Goal: Find specific page/section: Find specific page/section

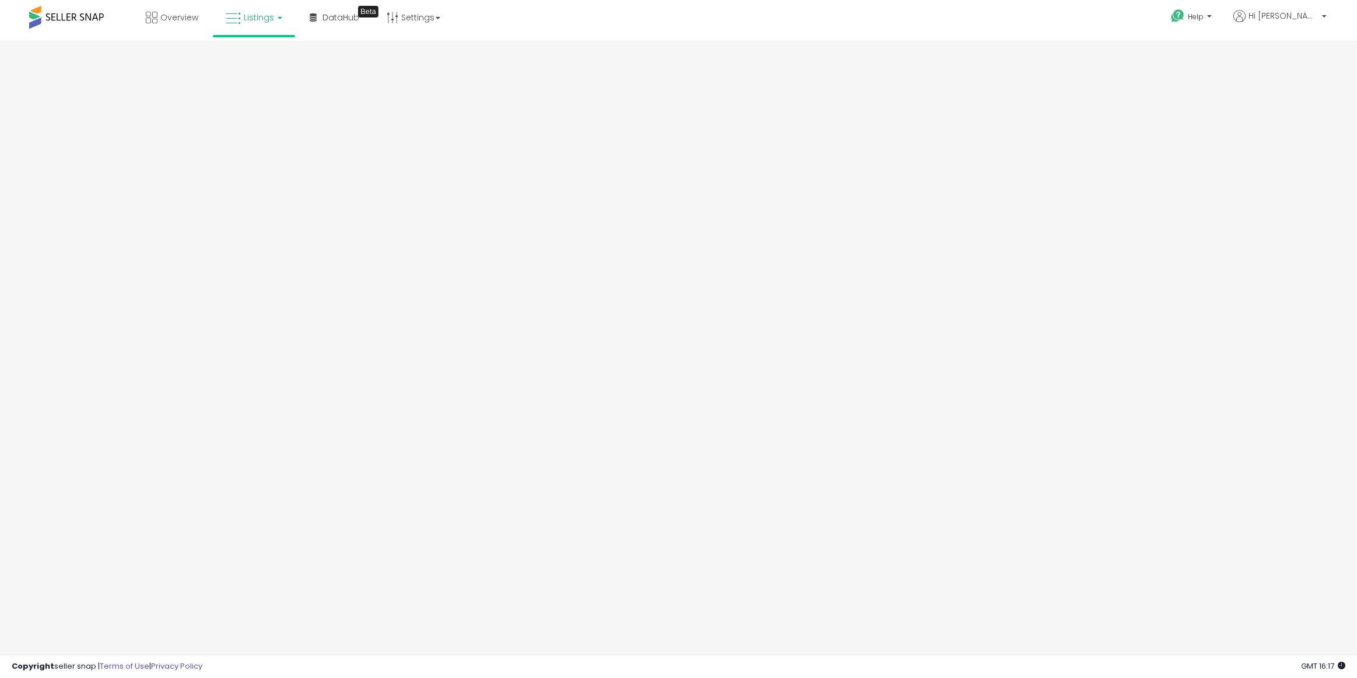
click at [239, 19] on icon at bounding box center [233, 18] width 15 height 15
click at [246, 99] on icon at bounding box center [264, 101] width 61 height 17
drag, startPoint x: 994, startPoint y: 242, endPoint x: 997, endPoint y: 236, distance: 6.5
click at [994, 242] on div "App Frame" at bounding box center [678, 349] width 1357 height 618
click at [542, 15] on div "Overview Listings DataHub Beta" at bounding box center [440, 25] width 899 height 50
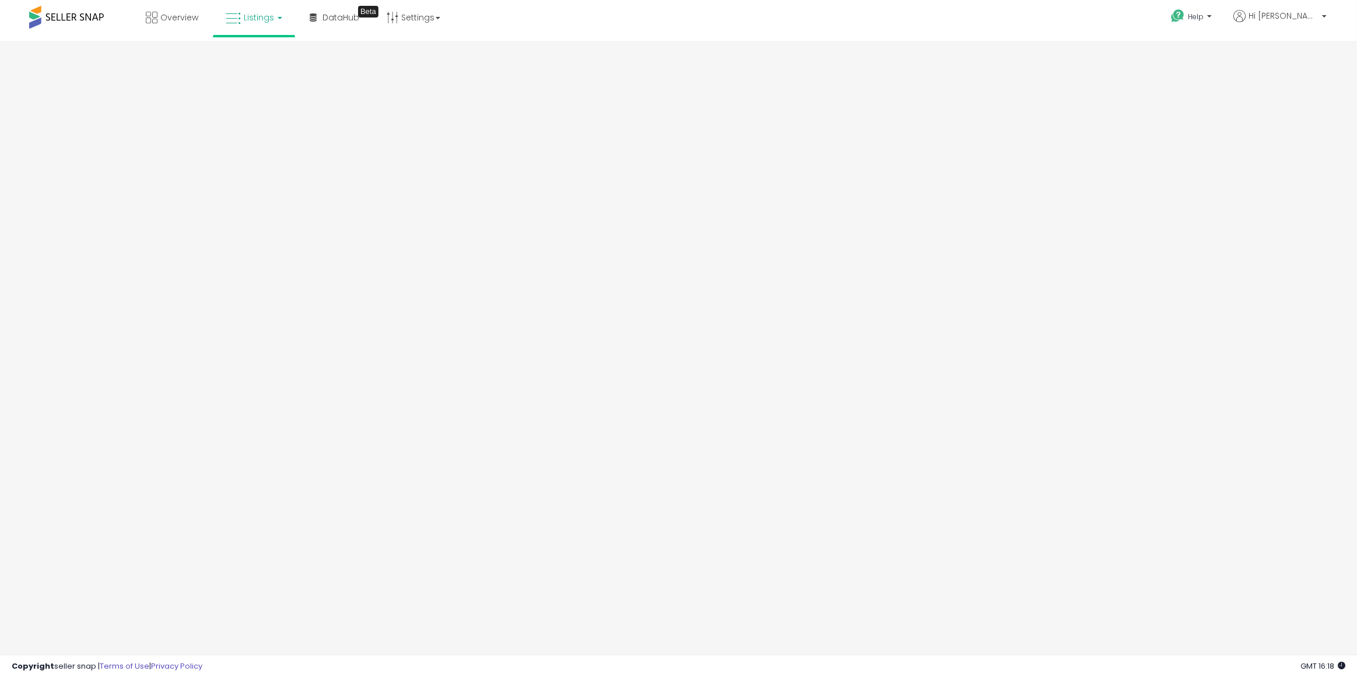
click at [246, 9] on link "Listings" at bounding box center [254, 17] width 74 height 35
click at [256, 100] on icon at bounding box center [264, 101] width 61 height 17
click at [49, 23] on span at bounding box center [66, 17] width 75 height 23
click at [73, 15] on span at bounding box center [66, 17] width 75 height 23
click at [267, 25] on link "Listings" at bounding box center [254, 17] width 74 height 35
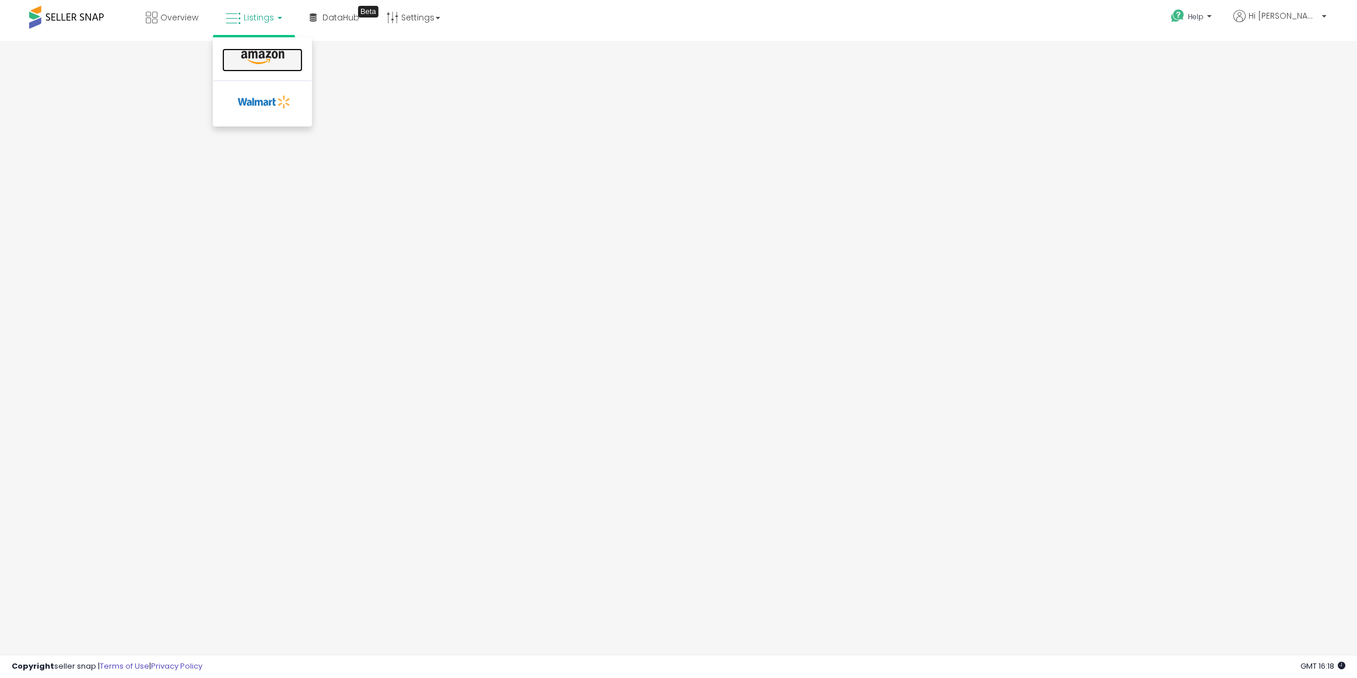
click at [248, 55] on icon at bounding box center [262, 57] width 51 height 15
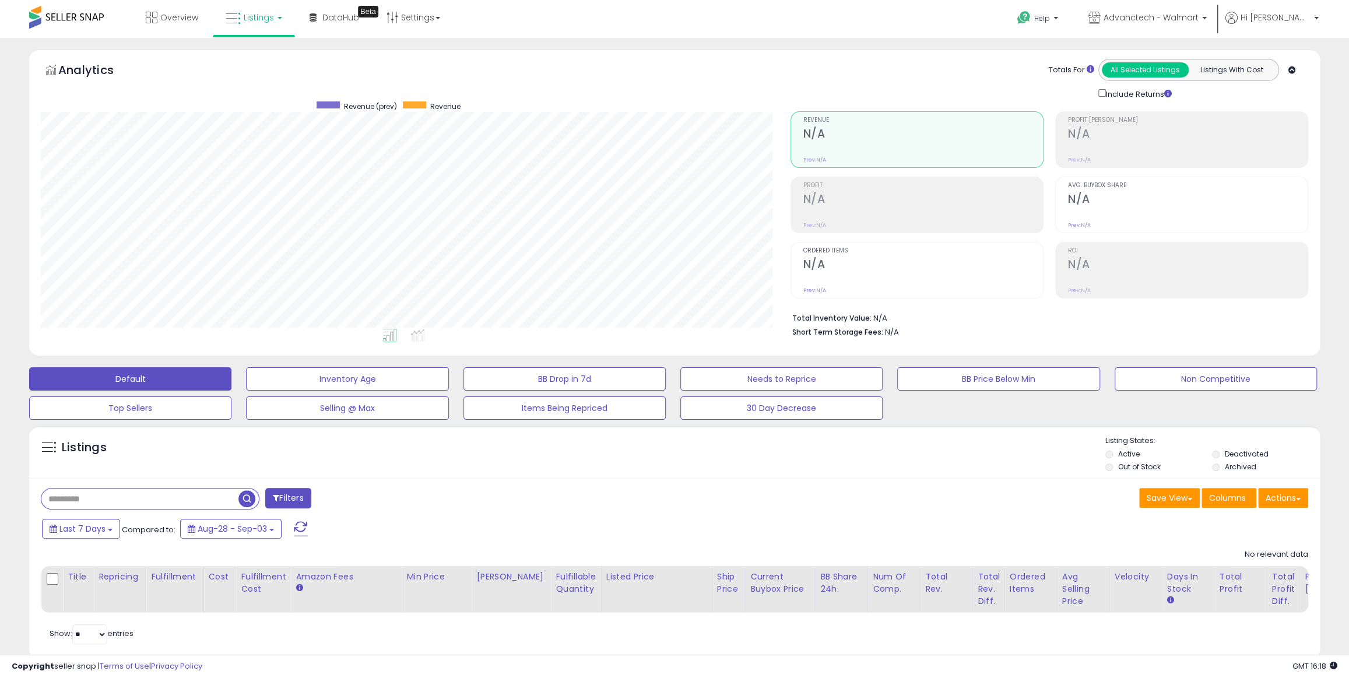
scroll to position [239, 749]
click at [268, 19] on span "Listings" at bounding box center [259, 18] width 30 height 12
click at [260, 102] on icon at bounding box center [264, 101] width 61 height 17
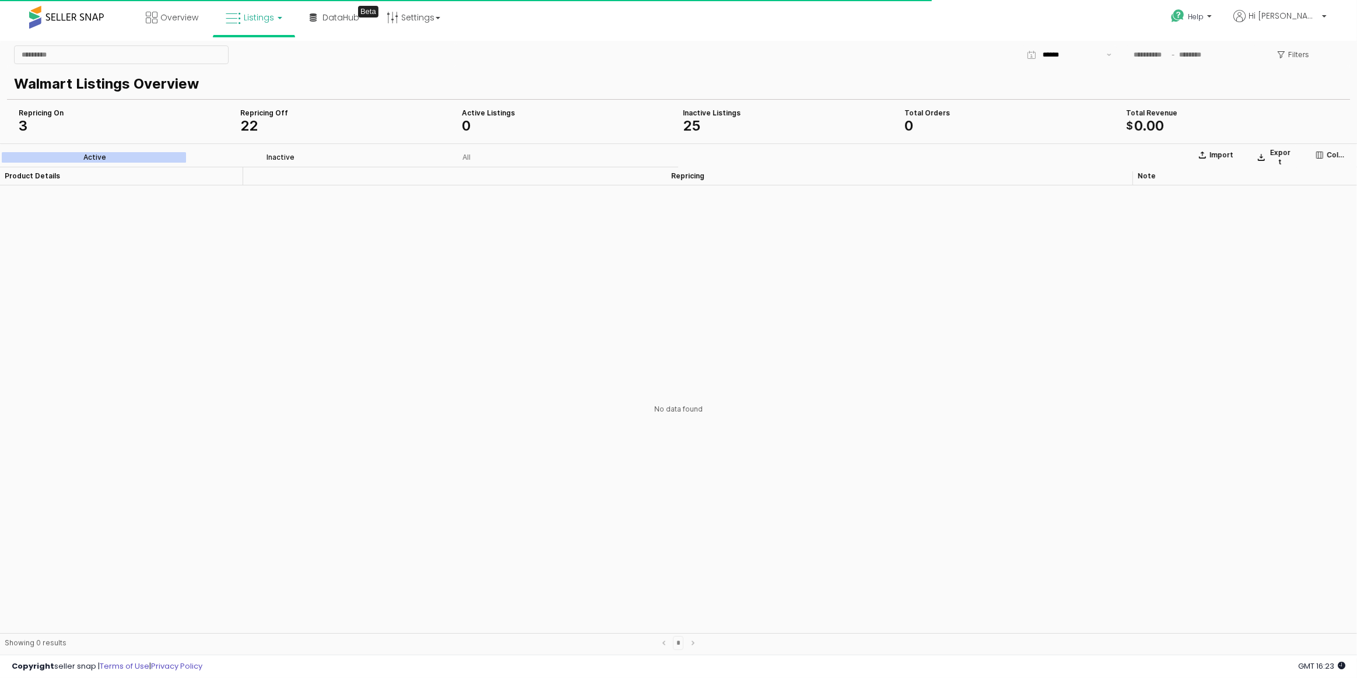
click at [268, 155] on div "Inactive" at bounding box center [281, 157] width 28 height 8
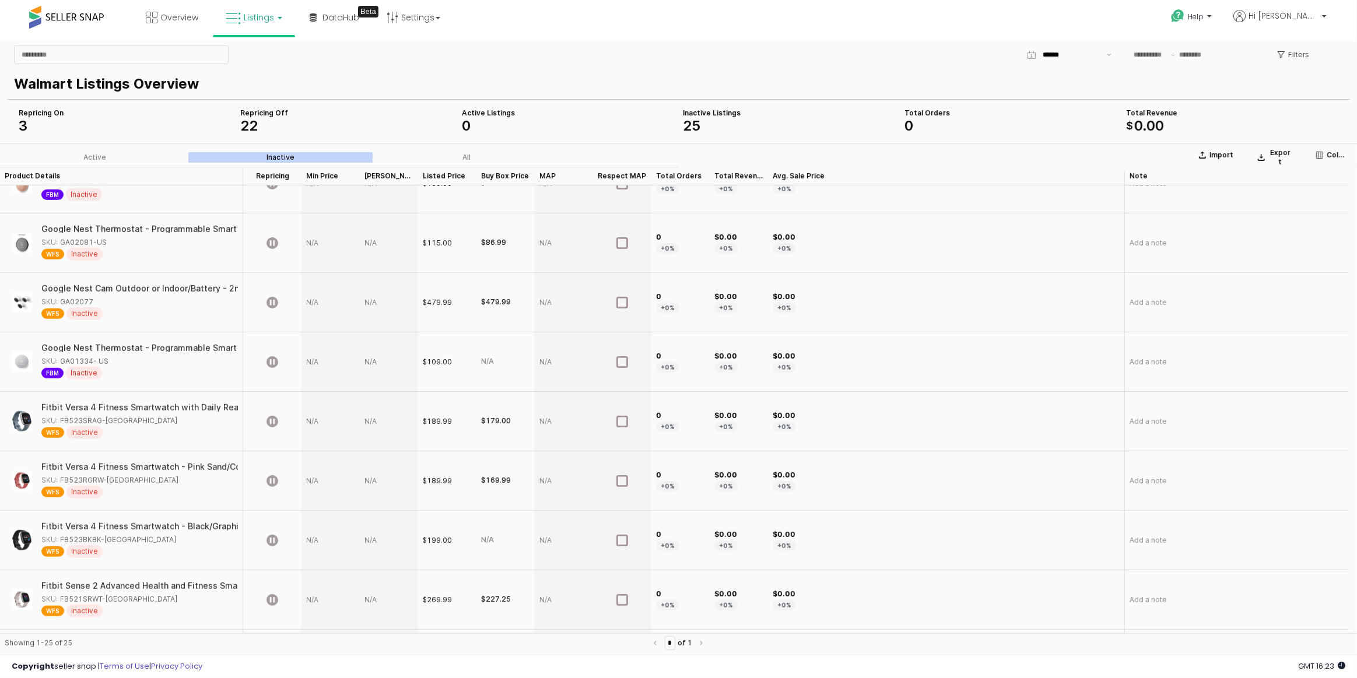
scroll to position [1043, 0]
